Goal: Task Accomplishment & Management: Complete application form

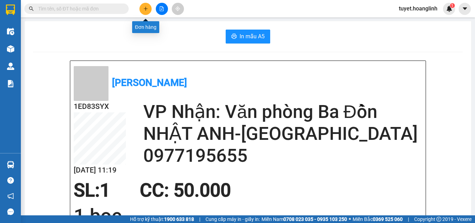
click at [146, 9] on icon "plus" at bounding box center [145, 9] width 0 height 4
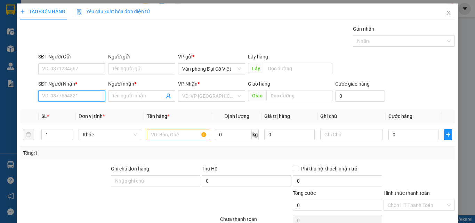
click at [80, 99] on input "SĐT Người Nhận *" at bounding box center [71, 95] width 67 height 11
click at [55, 110] on div "0913325628 - A HOÀNG" at bounding box center [71, 110] width 58 height 8
type input "0913325628"
type input "A HOÀNG"
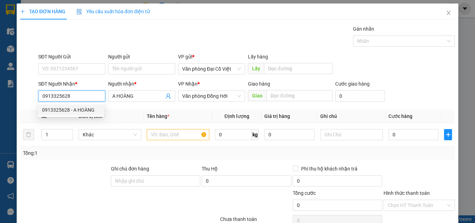
type input "350.000"
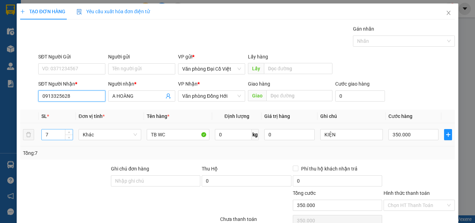
type input "0913325628"
drag, startPoint x: 50, startPoint y: 135, endPoint x: 44, endPoint y: 137, distance: 6.8
click at [44, 137] on input "7" at bounding box center [57, 134] width 31 height 10
type input "4"
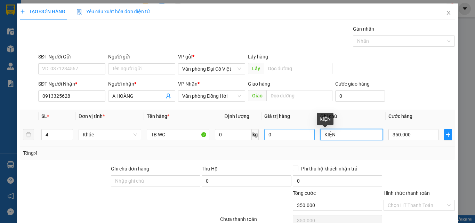
drag, startPoint x: 332, startPoint y: 135, endPoint x: 304, endPoint y: 133, distance: 27.9
click at [305, 133] on tr "4 Khác TB WC 0 kg 0 KIỆN 350.000" at bounding box center [237, 134] width 434 height 23
type input "BAO"
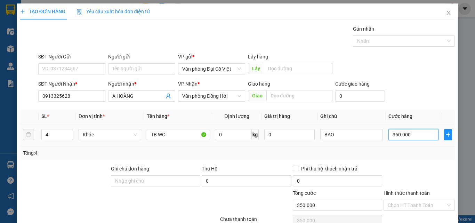
click at [411, 134] on input "350.000" at bounding box center [413, 134] width 50 height 11
type input "5"
type input "50"
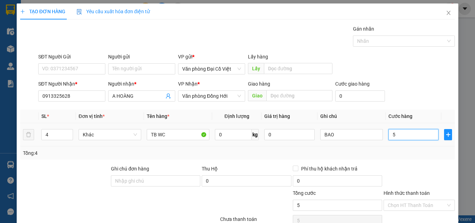
type input "50"
type input "500"
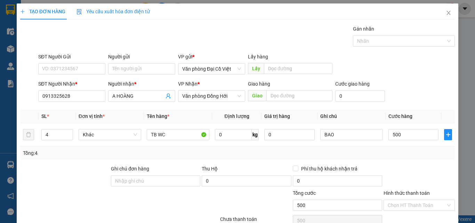
type input "500.000"
click at [406, 160] on div "Transit Pickup Surcharge Ids Transit Deliver Surcharge Ids Transit Deliver Surc…" at bounding box center [237, 145] width 434 height 240
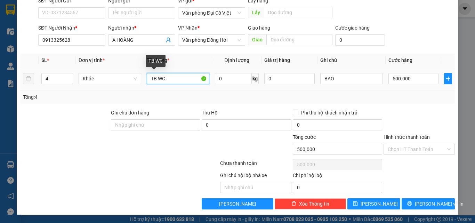
drag, startPoint x: 166, startPoint y: 79, endPoint x: 142, endPoint y: 78, distance: 23.6
click at [144, 79] on td "TB WC" at bounding box center [178, 78] width 68 height 23
type input "G"
type input "BAO"
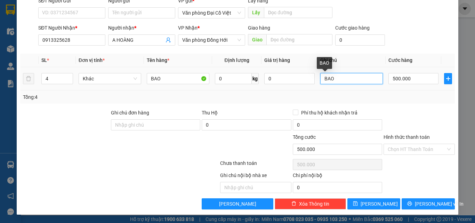
drag, startPoint x: 334, startPoint y: 81, endPoint x: 315, endPoint y: 80, distance: 18.8
click at [317, 80] on td "BAO" at bounding box center [351, 78] width 68 height 23
type input "U"
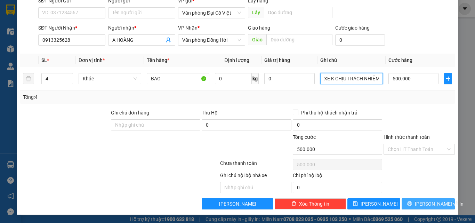
type input "ƯỚT NHÀ XE K CHỊU TRÁCH NHIỆM"
click at [412, 205] on icon "printer" at bounding box center [409, 203] width 5 height 5
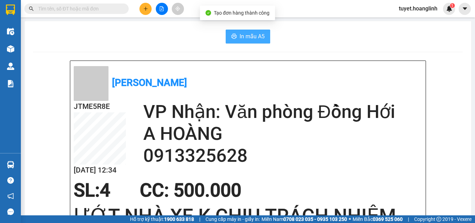
click at [244, 37] on span "In mẫu A5" at bounding box center [251, 36] width 25 height 9
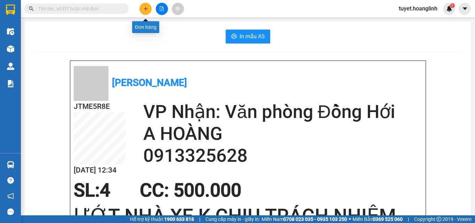
click at [146, 12] on button at bounding box center [145, 9] width 12 height 12
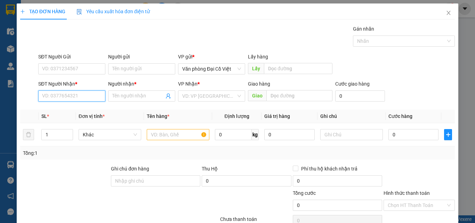
click at [60, 95] on input "SĐT Người Nhận *" at bounding box center [71, 95] width 67 height 11
type input "0983430464"
click at [59, 108] on div "0983430464 - LONG" at bounding box center [71, 110] width 58 height 8
type input "LONG"
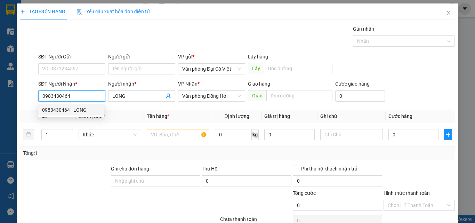
type input "50.000"
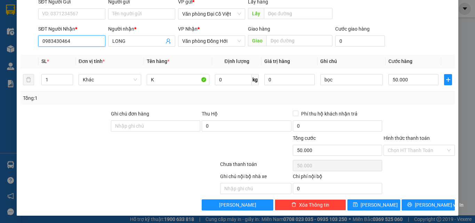
scroll to position [56, 0]
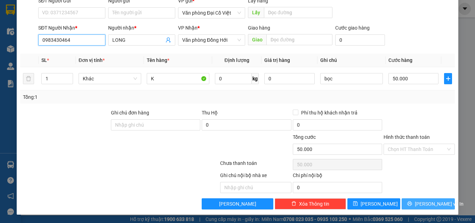
type input "0983430464"
click at [422, 202] on span "[PERSON_NAME] và In" at bounding box center [438, 204] width 49 height 8
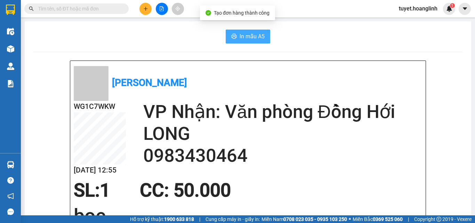
click at [236, 35] on button "In mẫu A5" at bounding box center [247, 37] width 44 height 14
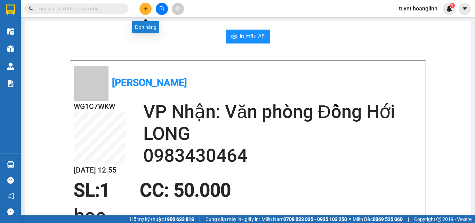
click at [148, 11] on button at bounding box center [145, 9] width 12 height 12
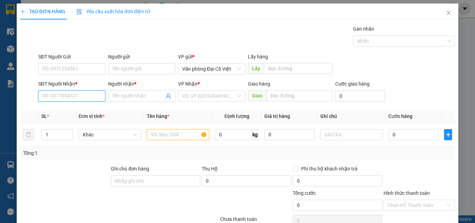
click at [79, 98] on input "SĐT Người Nhận *" at bounding box center [71, 95] width 67 height 11
click at [67, 107] on div "0866004907 - A HƯNG" at bounding box center [71, 110] width 58 height 8
type input "0866004907"
type input "A HƯNG"
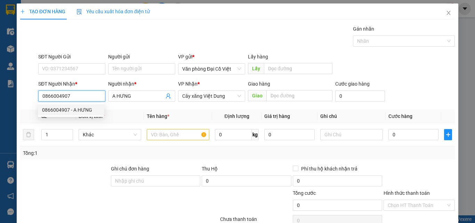
type input "50.000"
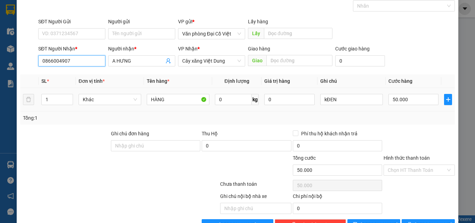
scroll to position [56, 0]
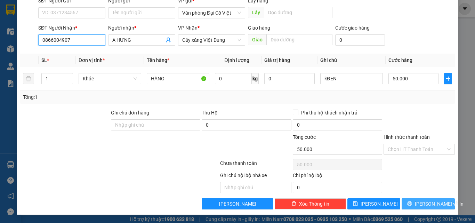
type input "0866004907"
click at [427, 201] on span "[PERSON_NAME] và In" at bounding box center [438, 204] width 49 height 8
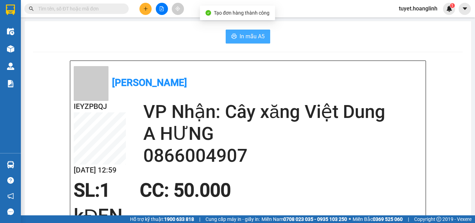
click at [236, 38] on button "In mẫu A5" at bounding box center [247, 37] width 44 height 14
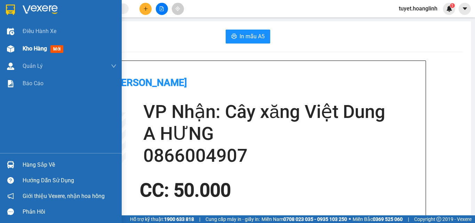
click at [24, 49] on span "Kho hàng" at bounding box center [35, 48] width 24 height 7
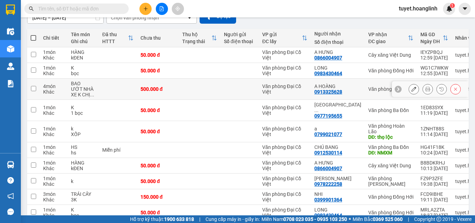
scroll to position [69, 0]
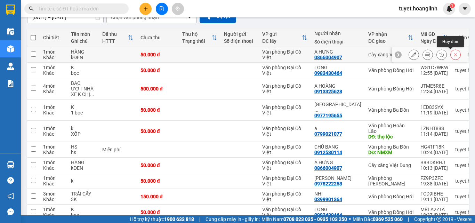
click at [453, 55] on icon at bounding box center [455, 54] width 5 height 5
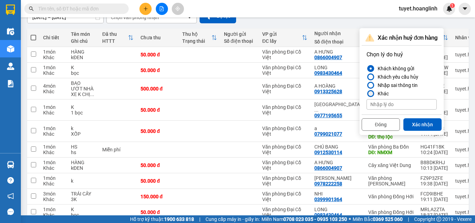
click at [373, 91] on label "Khác" at bounding box center [401, 93] width 70 height 8
click at [366, 93] on input "Khác" at bounding box center [366, 93] width 0 height 0
click at [377, 85] on div "Nhập sai thông tin" at bounding box center [396, 85] width 43 height 8
click at [366, 85] on input "Nhập sai thông tin" at bounding box center [366, 85] width 0 height 0
click at [418, 124] on button "Xác nhận" at bounding box center [422, 124] width 38 height 13
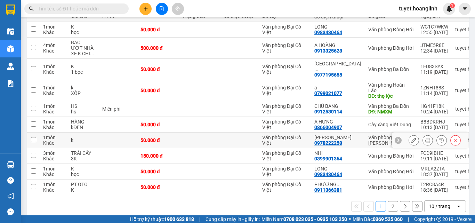
scroll to position [25, 0]
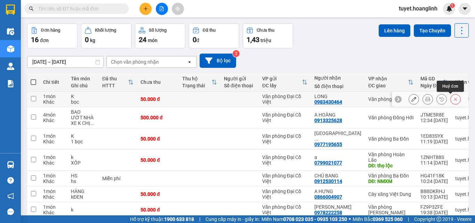
click at [453, 99] on icon at bounding box center [455, 99] width 5 height 5
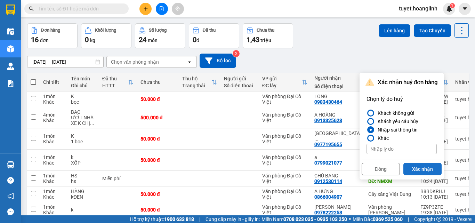
click at [423, 169] on button "Xác nhận" at bounding box center [422, 169] width 38 height 13
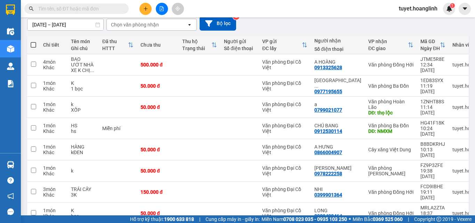
scroll to position [95, 0]
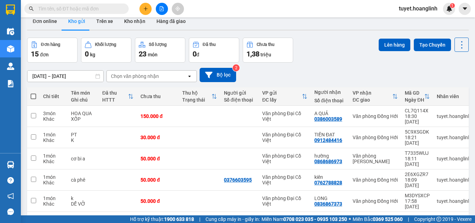
scroll to position [0, 0]
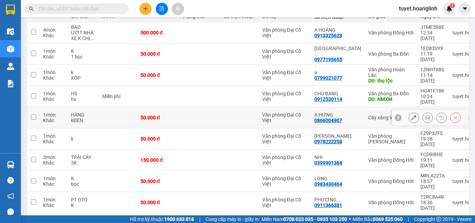
scroll to position [95, 0]
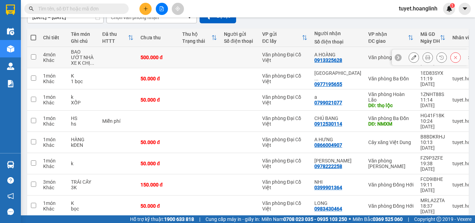
scroll to position [35, 0]
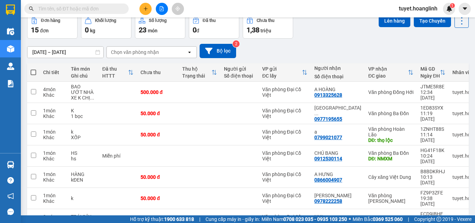
click at [178, 50] on div "Chọn văn phòng nhận" at bounding box center [147, 52] width 80 height 11
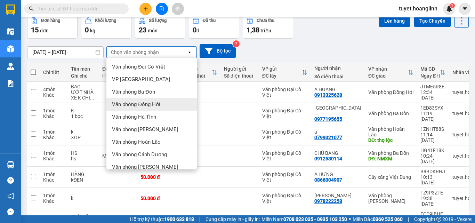
scroll to position [32, 0]
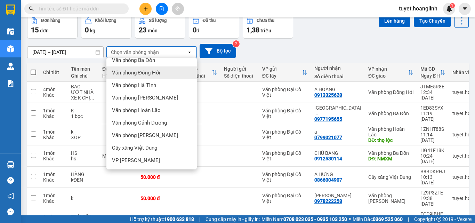
click at [163, 74] on div "Văn phòng Đồng Hới" at bounding box center [151, 72] width 90 height 13
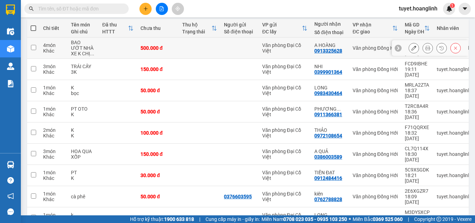
scroll to position [0, 0]
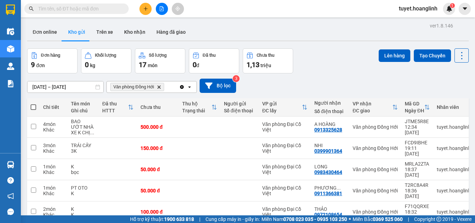
click at [35, 104] on span at bounding box center [34, 107] width 6 height 6
click at [33, 104] on input "checkbox" at bounding box center [33, 104] width 0 height 0
checkbox input "true"
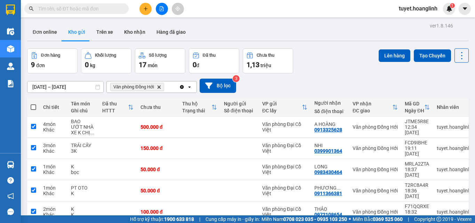
checkbox input "true"
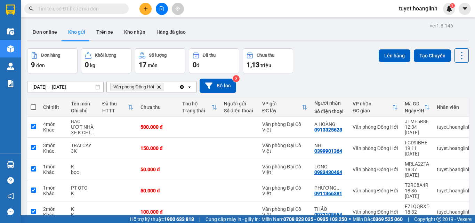
checkbox input "true"
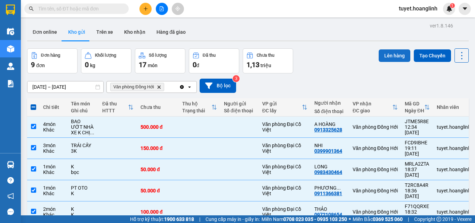
click at [391, 53] on button "Lên hàng" at bounding box center [394, 55] width 32 height 13
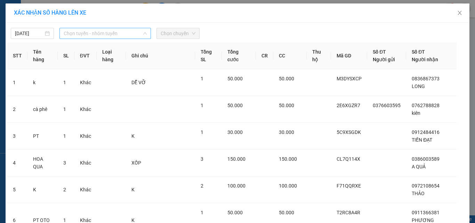
click at [110, 33] on span "Chọn tuyến - nhóm tuyến" at bounding box center [105, 33] width 83 height 10
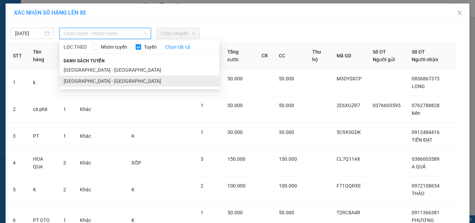
click at [90, 79] on li "[GEOGRAPHIC_DATA] - [GEOGRAPHIC_DATA]" at bounding box center [139, 80] width 160 height 11
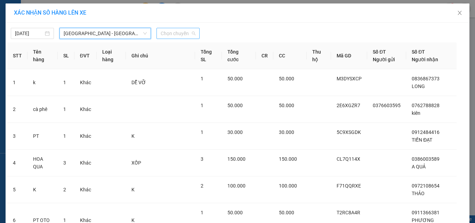
click at [168, 31] on span "Chọn chuyến" at bounding box center [178, 33] width 35 height 10
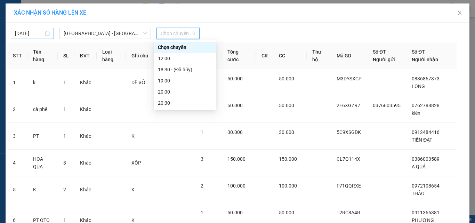
click at [33, 34] on body "Kết quả tìm kiếm ( 0 ) Bộ lọc No Data tuyet.hoanglinh 1 Điều hành xe Kho hàng m…" at bounding box center [237, 111] width 475 height 223
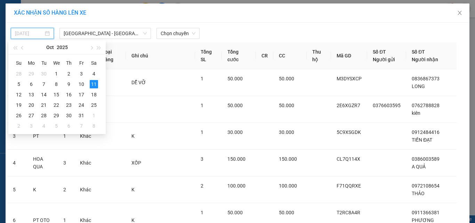
type input "[DATE]"
click at [459, 13] on icon "close" at bounding box center [460, 13] width 6 height 6
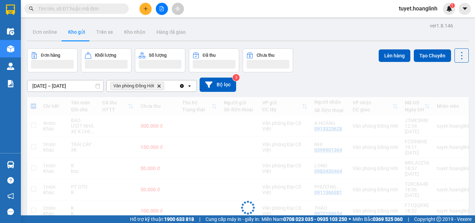
click at [459, 13] on span at bounding box center [464, 9] width 12 height 12
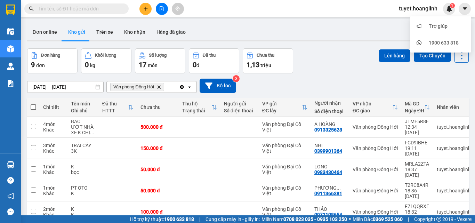
click at [332, 49] on div "Đơn hàng 9 đơn Khối lượng 0 kg Số lượng 17 món Đã thu 0 đ Chưa thu 1,13 [PERSON…" at bounding box center [247, 60] width 441 height 25
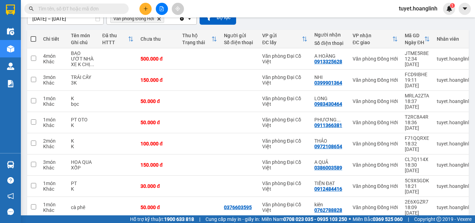
scroll to position [69, 0]
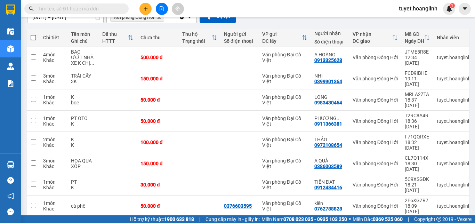
click at [33, 36] on span at bounding box center [34, 38] width 6 height 6
click at [33, 34] on input "checkbox" at bounding box center [33, 34] width 0 height 0
checkbox input "true"
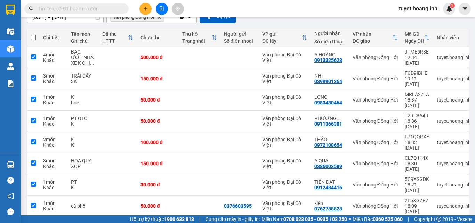
checkbox input "true"
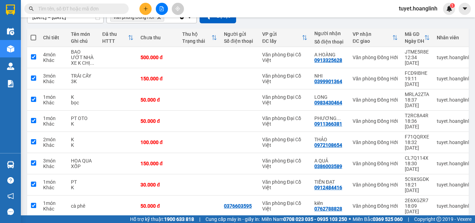
checkbox input "true"
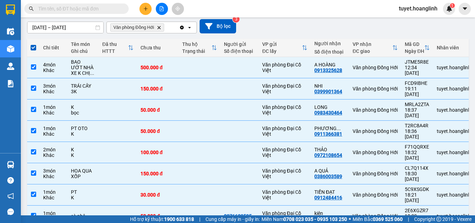
scroll to position [79, 0]
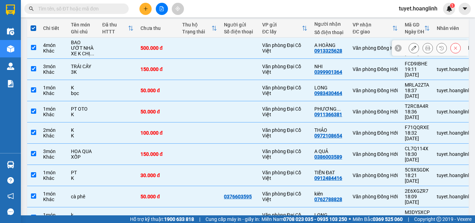
click at [32, 46] on input "checkbox" at bounding box center [33, 47] width 5 height 5
checkbox input "false"
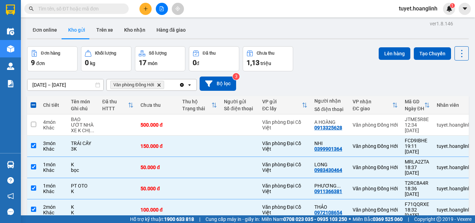
scroll to position [0, 0]
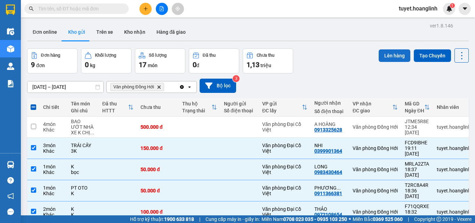
click at [386, 52] on button "Lên hàng" at bounding box center [394, 55] width 32 height 13
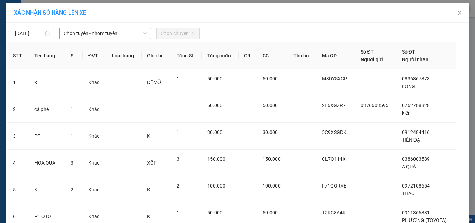
click at [98, 30] on span "Chọn tuyến - nhóm tuyến" at bounding box center [105, 33] width 83 height 10
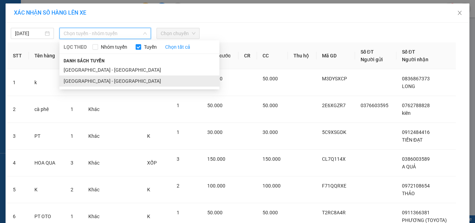
click at [74, 84] on li "[GEOGRAPHIC_DATA] - [GEOGRAPHIC_DATA]" at bounding box center [139, 80] width 160 height 11
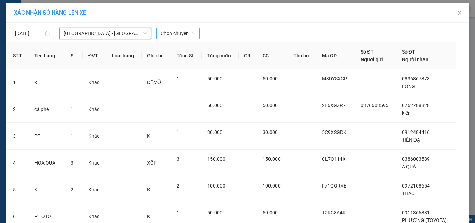
click at [176, 32] on span "Chọn chuyến" at bounding box center [178, 33] width 35 height 10
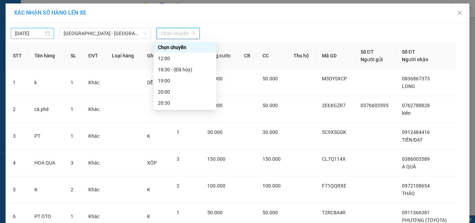
click at [29, 33] on input "[DATE]" at bounding box center [29, 34] width 28 height 8
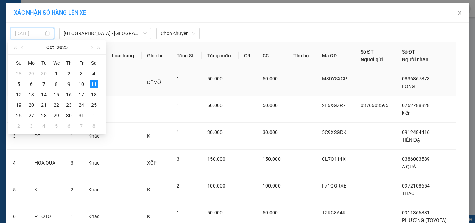
click at [84, 83] on div "10" at bounding box center [81, 84] width 8 height 8
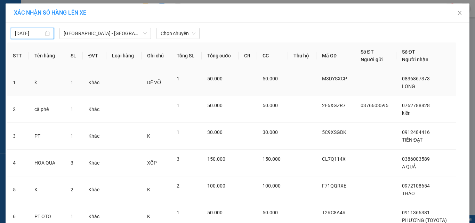
type input "[DATE]"
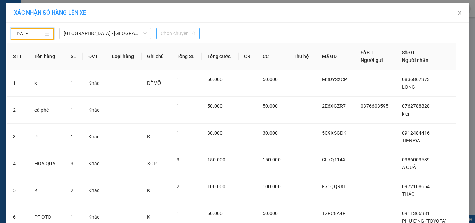
click at [183, 32] on span "Chọn chuyến" at bounding box center [178, 33] width 35 height 10
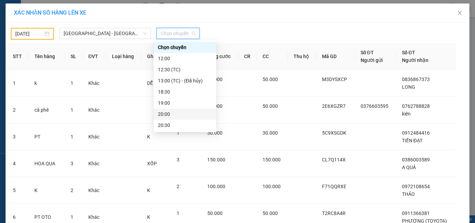
click at [166, 114] on div "20:00" at bounding box center [185, 114] width 54 height 8
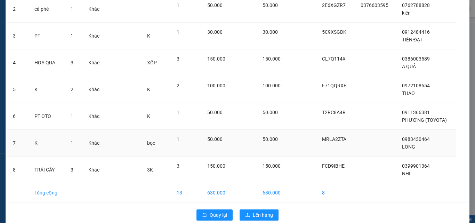
scroll to position [115, 0]
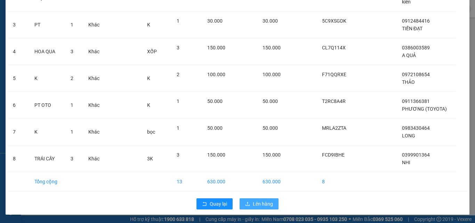
click at [253, 203] on span "Lên hàng" at bounding box center [263, 204] width 20 height 8
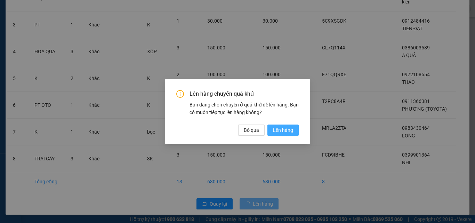
click at [280, 132] on span "Lên hàng" at bounding box center [283, 130] width 20 height 8
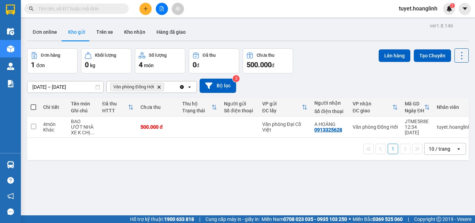
click at [159, 87] on icon "Delete" at bounding box center [159, 87] width 4 height 4
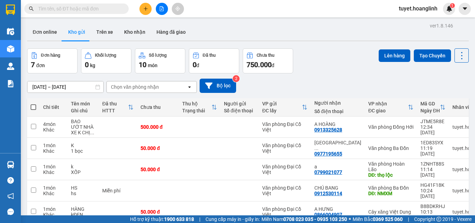
scroll to position [35, 0]
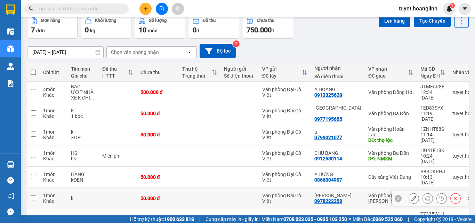
click at [31, 195] on input "checkbox" at bounding box center [33, 197] width 5 height 5
checkbox input "true"
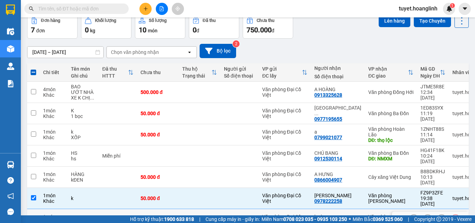
click at [35, 216] on input "checkbox" at bounding box center [33, 218] width 5 height 5
checkbox input "true"
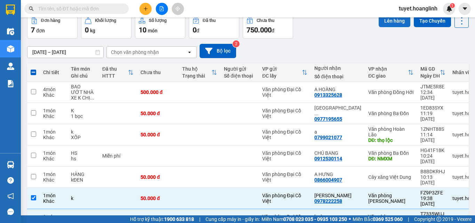
click at [383, 25] on button "Lên hàng" at bounding box center [394, 21] width 32 height 13
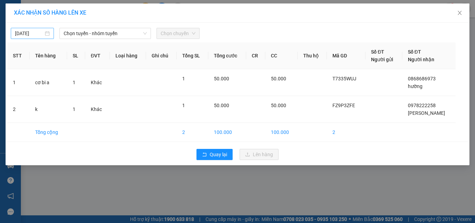
click at [35, 32] on input "[DATE]" at bounding box center [29, 34] width 28 height 8
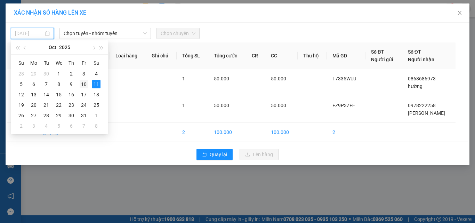
click at [83, 82] on div "10" at bounding box center [84, 84] width 8 height 8
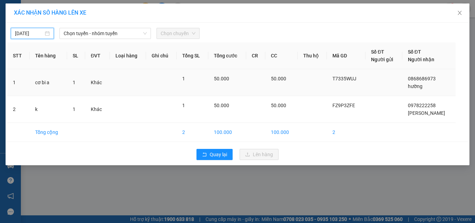
type input "[DATE]"
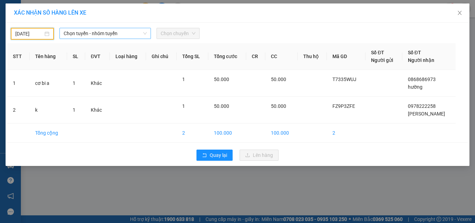
click at [100, 34] on span "Chọn tuyến - nhóm tuyến" at bounding box center [105, 33] width 83 height 10
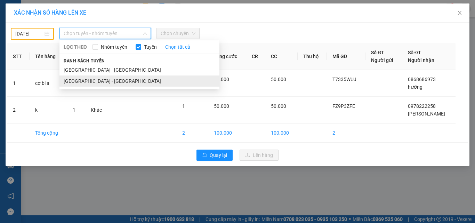
click at [95, 83] on li "[GEOGRAPHIC_DATA] - [GEOGRAPHIC_DATA]" at bounding box center [139, 80] width 160 height 11
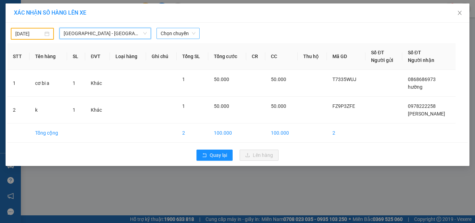
click at [172, 34] on span "Chọn chuyến" at bounding box center [178, 33] width 35 height 10
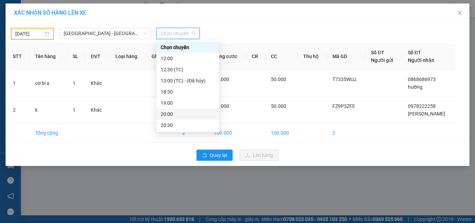
click at [173, 114] on div "20:00" at bounding box center [188, 114] width 54 height 8
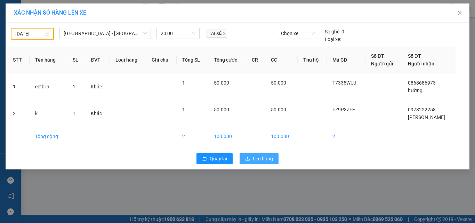
click at [246, 159] on icon "upload" at bounding box center [247, 158] width 5 height 5
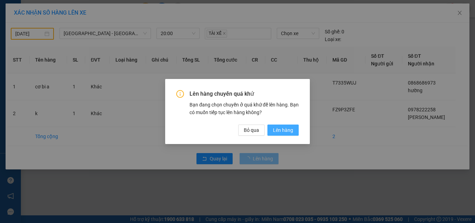
click at [279, 130] on span "Lên hàng" at bounding box center [283, 130] width 20 height 8
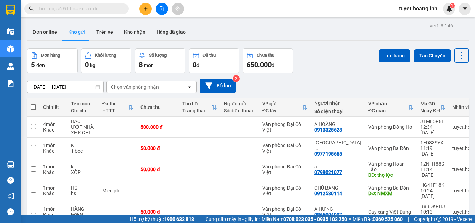
click at [155, 9] on div at bounding box center [161, 9] width 52 height 12
click at [158, 9] on button at bounding box center [162, 9] width 12 height 12
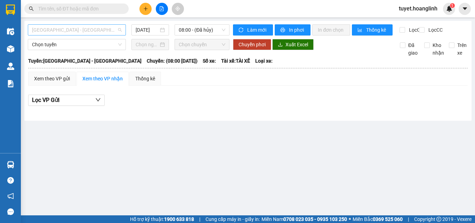
click at [86, 34] on span "[GEOGRAPHIC_DATA] - [GEOGRAPHIC_DATA]" at bounding box center [77, 30] width 90 height 10
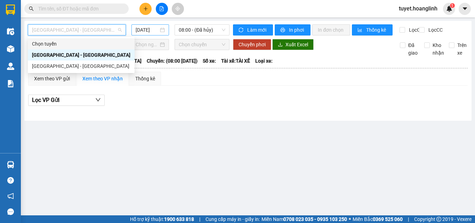
click at [147, 30] on input "[DATE]" at bounding box center [146, 30] width 23 height 8
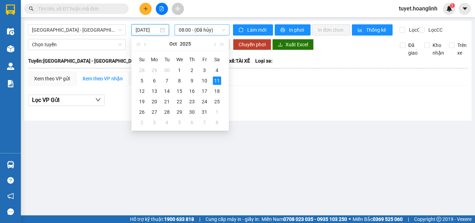
click at [202, 29] on span "08:00 - (Đã hủy)" at bounding box center [202, 30] width 47 height 10
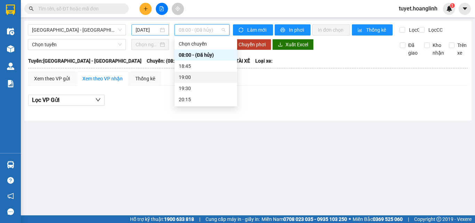
click at [147, 30] on input "[DATE]" at bounding box center [146, 30] width 23 height 8
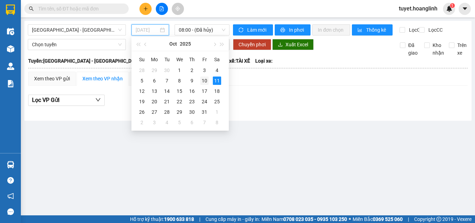
click at [201, 78] on div "10" at bounding box center [204, 80] width 8 height 8
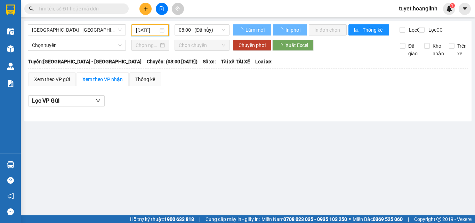
type input "[DATE]"
click at [220, 29] on span "08:00 - (Đã hủy)" at bounding box center [202, 30] width 47 height 10
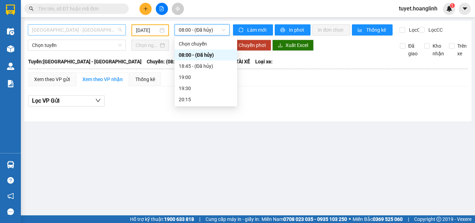
click at [93, 30] on span "[GEOGRAPHIC_DATA] - [GEOGRAPHIC_DATA]" at bounding box center [77, 30] width 90 height 10
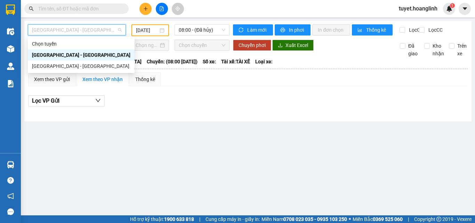
click at [81, 66] on div "[GEOGRAPHIC_DATA] - [GEOGRAPHIC_DATA]" at bounding box center [81, 66] width 98 height 8
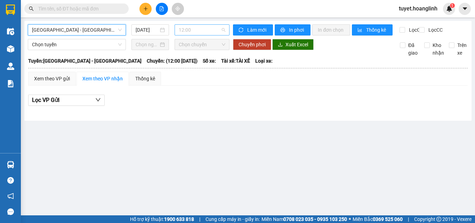
click at [189, 28] on span "12:00" at bounding box center [202, 30] width 47 height 10
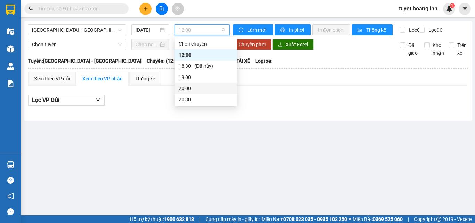
click at [187, 88] on div "20:00" at bounding box center [206, 88] width 54 height 8
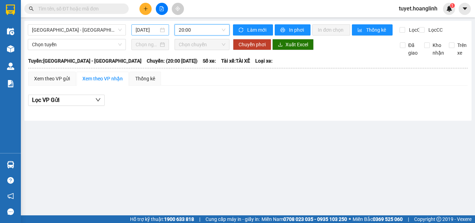
click at [146, 30] on input "[DATE]" at bounding box center [146, 30] width 23 height 8
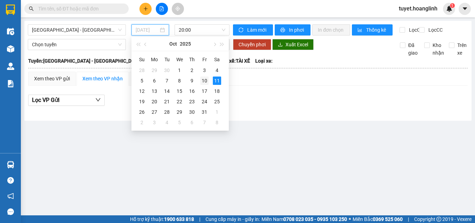
click at [204, 81] on div "10" at bounding box center [204, 80] width 8 height 8
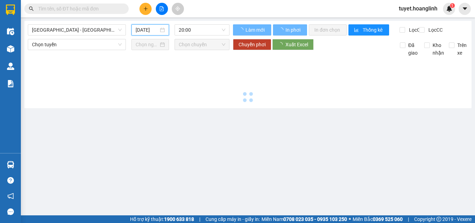
type input "[DATE]"
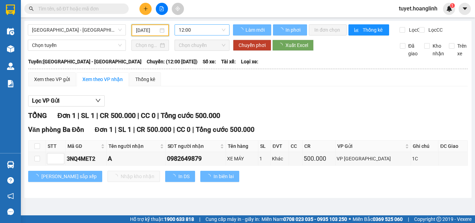
click at [214, 30] on span "12:00" at bounding box center [202, 30] width 47 height 10
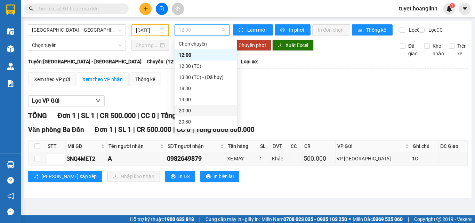
click at [192, 111] on div "20:00" at bounding box center [206, 111] width 54 height 8
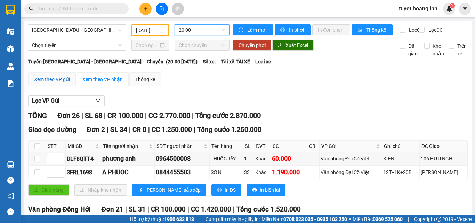
click at [59, 83] on div "Xem theo VP gửi" at bounding box center [52, 79] width 36 height 8
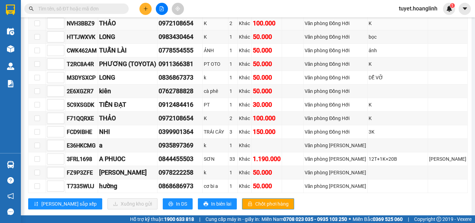
scroll to position [330, 0]
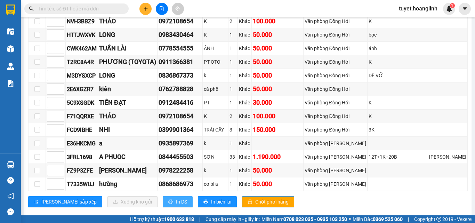
click at [176, 198] on span "In DS" at bounding box center [181, 202] width 11 height 8
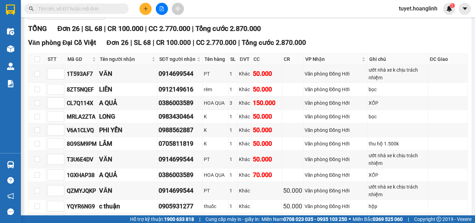
scroll to position [122, 0]
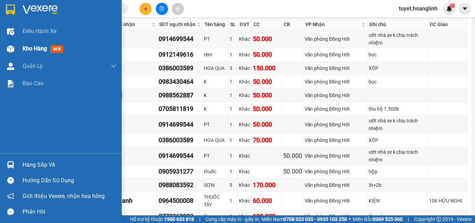
click at [20, 50] on div "Kho hàng mới" at bounding box center [61, 48] width 122 height 17
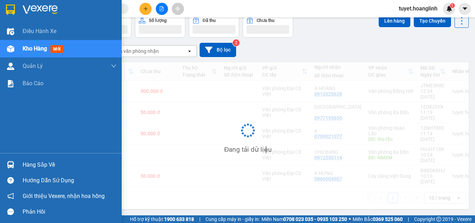
scroll to position [32, 0]
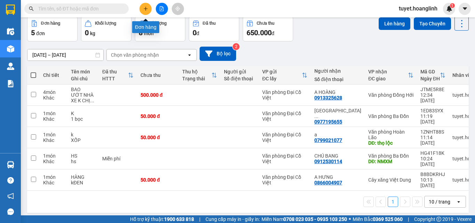
click at [142, 7] on button at bounding box center [145, 9] width 12 height 12
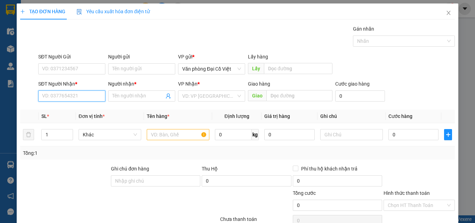
click at [68, 95] on input "SĐT Người Nhận *" at bounding box center [71, 95] width 67 height 11
click at [72, 107] on div "0386003589 - A QUẢ" at bounding box center [71, 110] width 58 height 8
type input "0386003589"
type input "A QUẢ"
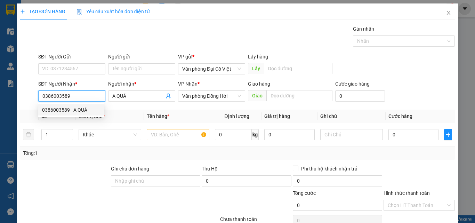
type input "150.000"
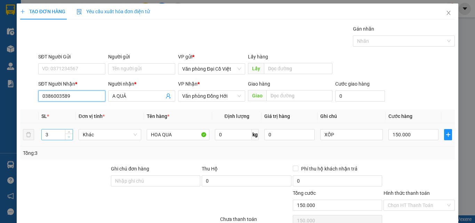
type input "0386003589"
click at [66, 137] on span "Decrease Value" at bounding box center [69, 136] width 8 height 6
type input "1"
click at [66, 137] on span "Decrease Value" at bounding box center [69, 136] width 8 height 6
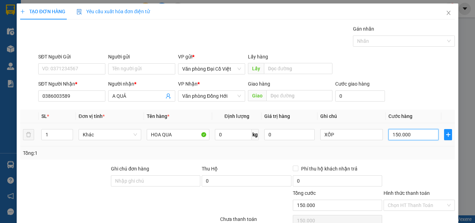
click at [406, 134] on input "150.000" at bounding box center [413, 134] width 50 height 11
type input "7"
type input "70"
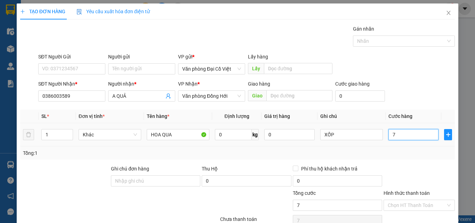
type input "70"
click at [409, 135] on input "70" at bounding box center [413, 134] width 50 height 11
type input "70"
type input "70.000"
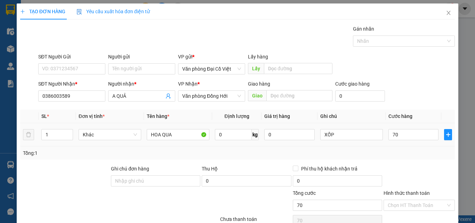
type input "70.000"
click at [414, 154] on div "Tổng: 1" at bounding box center [237, 153] width 429 height 8
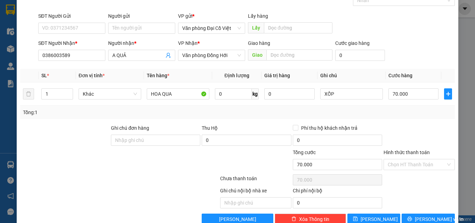
scroll to position [56, 0]
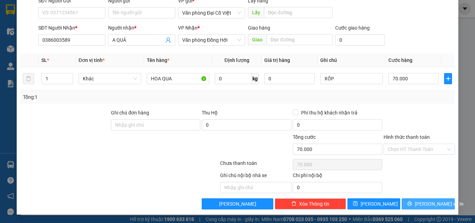
click at [423, 200] on span "[PERSON_NAME] và In" at bounding box center [438, 204] width 49 height 8
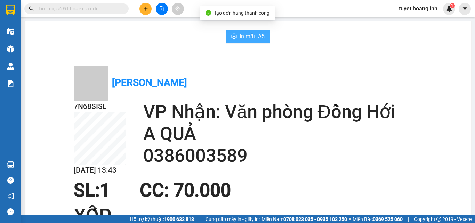
click at [233, 33] on button "In mẫu A5" at bounding box center [247, 37] width 44 height 14
click at [227, 33] on button "In mẫu A5" at bounding box center [247, 37] width 44 height 14
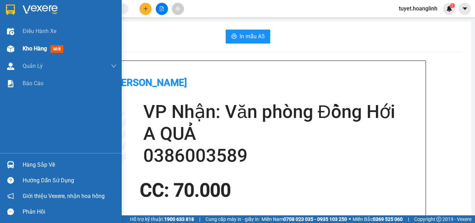
click at [16, 47] on div at bounding box center [11, 49] width 12 height 12
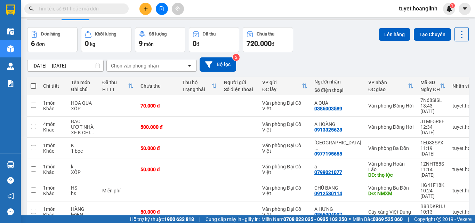
scroll to position [32, 0]
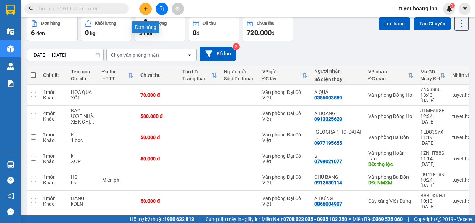
click at [147, 10] on icon "plus" at bounding box center [145, 8] width 5 height 5
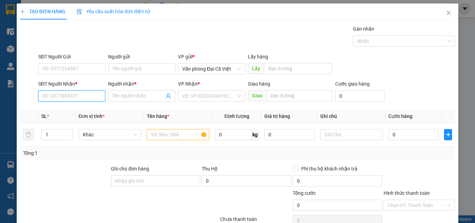
click at [80, 95] on input "SĐT Người Nhận *" at bounding box center [71, 95] width 67 height 11
click at [82, 109] on div "0943556488 - ĐOÀI" at bounding box center [71, 110] width 58 height 8
type input "0943556488"
type input "ĐOÀI"
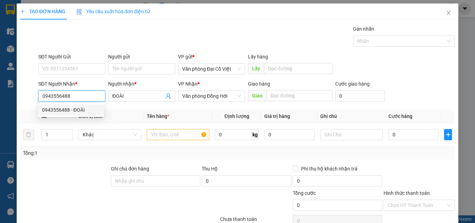
type input "30.000"
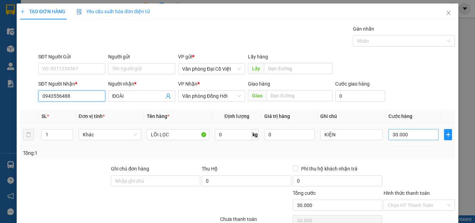
type input "0943556488"
click at [407, 134] on input "30.000" at bounding box center [413, 134] width 50 height 11
type input "1"
type input "10"
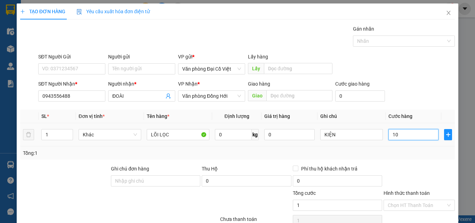
type input "10"
type input "100"
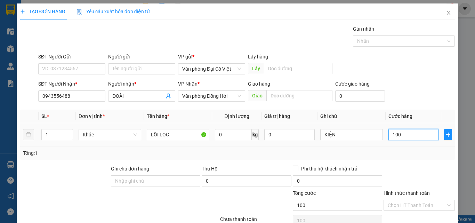
click at [408, 138] on input "100" at bounding box center [413, 134] width 50 height 11
click at [407, 138] on input "100" at bounding box center [413, 134] width 50 height 11
click at [407, 139] on input "100" at bounding box center [413, 134] width 50 height 11
type input "8"
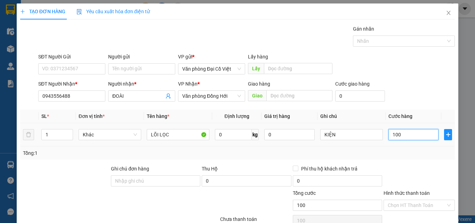
type input "8"
type input "80"
click at [409, 133] on input "80" at bounding box center [413, 134] width 50 height 11
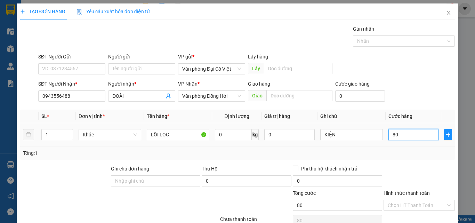
click at [409, 133] on input "80" at bounding box center [413, 134] width 50 height 11
type input "1"
type input "10"
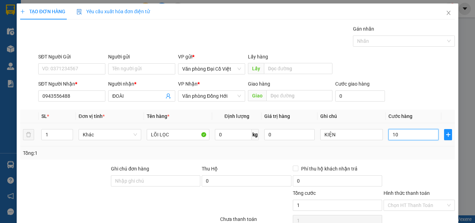
type input "10"
type input "100"
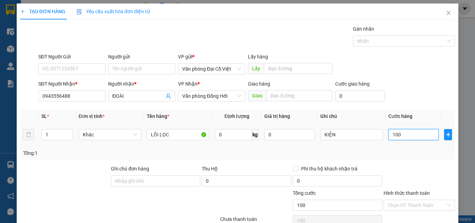
type input "100"
type input "100.000"
click at [411, 149] on div "Tổng: 1" at bounding box center [237, 153] width 429 height 8
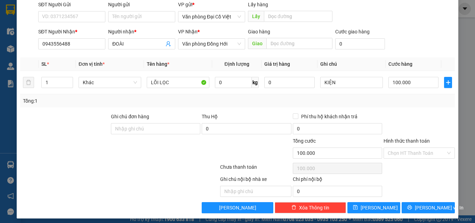
scroll to position [56, 0]
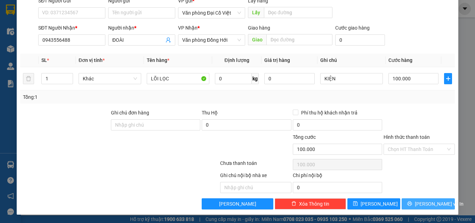
click at [423, 203] on span "[PERSON_NAME] và In" at bounding box center [438, 204] width 49 height 8
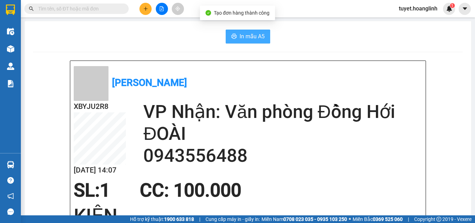
click at [262, 36] on span "In mẫu A5" at bounding box center [251, 36] width 25 height 9
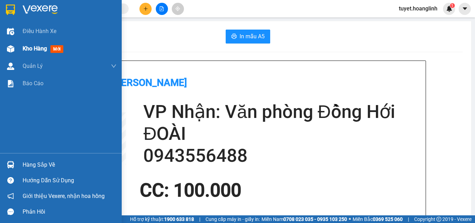
click at [8, 46] on img at bounding box center [10, 48] width 7 height 7
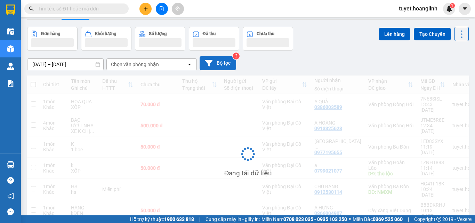
scroll to position [32, 0]
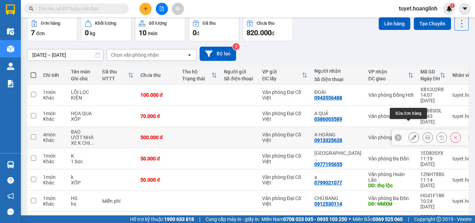
click at [411, 135] on icon at bounding box center [413, 137] width 5 height 5
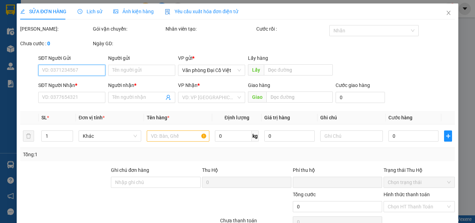
type input "0913325628"
type input "A HOÀNG"
type input "0"
type input "500.000"
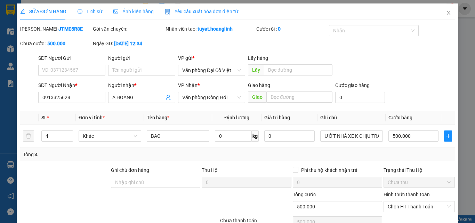
click at [96, 12] on span "Lịch sử" at bounding box center [89, 12] width 25 height 6
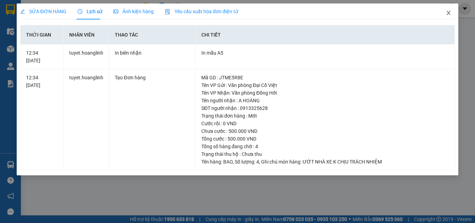
click at [444, 14] on span "Close" at bounding box center [447, 12] width 19 height 19
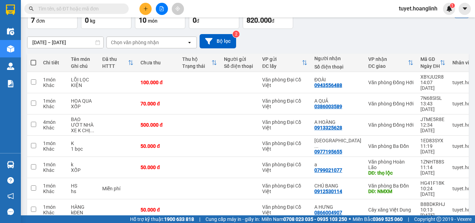
scroll to position [48, 0]
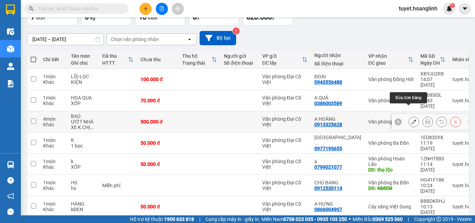
click at [411, 119] on icon at bounding box center [413, 121] width 5 height 5
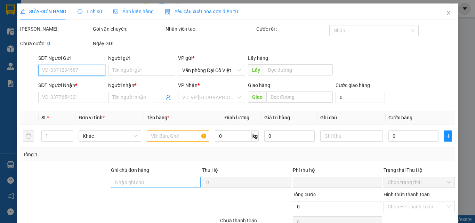
type input "0913325628"
type input "A HOÀNG"
type input "0"
type input "500.000"
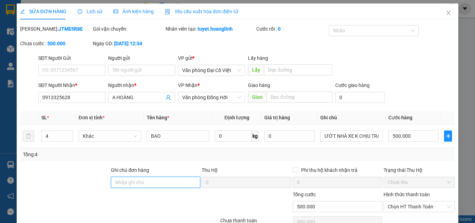
click at [160, 182] on input "Ghi chú đơn hàng" at bounding box center [155, 181] width 89 height 11
click at [274, 159] on div "Tổng: 4" at bounding box center [237, 154] width 434 height 13
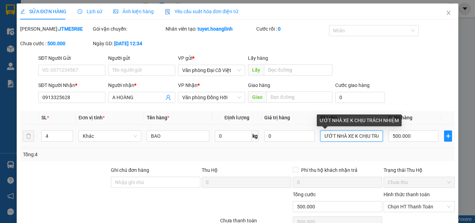
click at [359, 138] on input "ƯỚT NHÀ XE K CHỊU TRÁCH NHIỆM" at bounding box center [351, 135] width 63 height 11
drag, startPoint x: 359, startPoint y: 138, endPoint x: 394, endPoint y: 138, distance: 34.7
click at [394, 138] on tr "4 Khác BAO 0 kg 0 ƯỚT NHÀ XE K CHỊU TRÁCH NHIỆM 500.000" at bounding box center [237, 135] width 434 height 23
click at [374, 138] on input "ƯỚT NHÀ XE K CHỊU TRÁCH NHIỆM" at bounding box center [351, 135] width 63 height 11
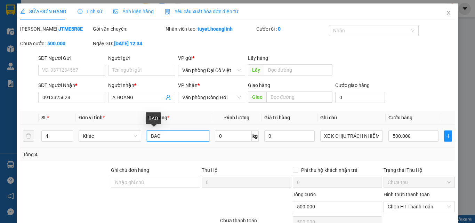
scroll to position [0, 0]
click at [184, 134] on input "BAO" at bounding box center [178, 135] width 63 height 11
type input "BAO"
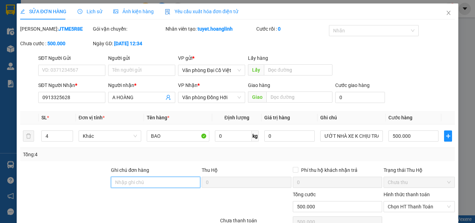
click at [159, 178] on input "Ghi chú đơn hàng" at bounding box center [155, 181] width 89 height 11
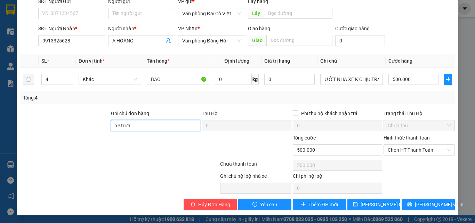
scroll to position [57, 0]
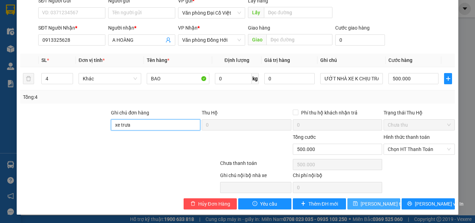
type input "xe trưa"
click at [369, 203] on span "[PERSON_NAME] thay đổi" at bounding box center [388, 204] width 56 height 8
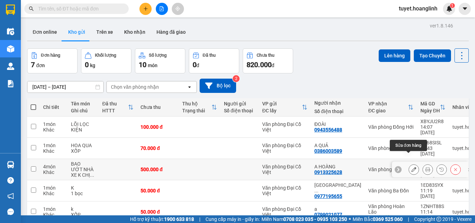
click at [410, 163] on button at bounding box center [414, 169] width 10 height 12
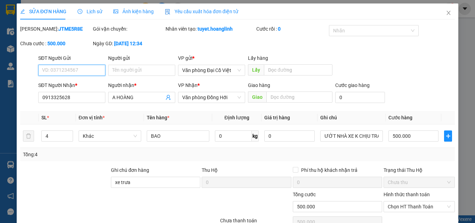
type input "0913325628"
type input "A HOÀNG"
type input "xe trưa"
type input "0"
type input "500.000"
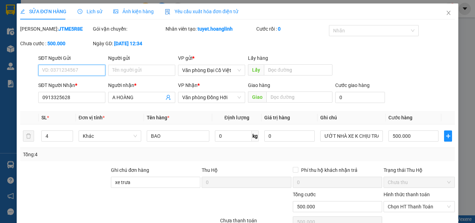
type input "500.000"
click at [445, 13] on icon "close" at bounding box center [448, 13] width 6 height 6
